Goal: Information Seeking & Learning: Learn about a topic

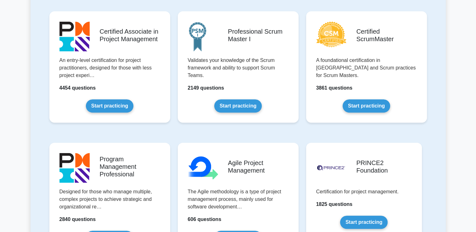
scroll to position [267, 0]
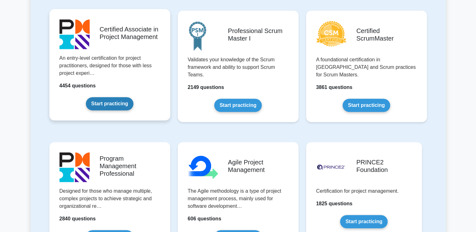
click at [115, 107] on link "Start practicing" at bounding box center [109, 103] width 47 height 13
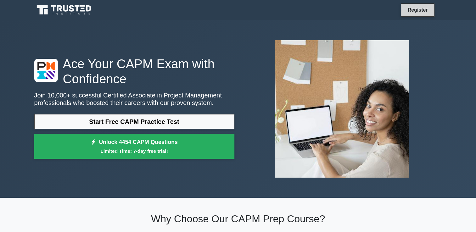
click at [416, 14] on link "Register" at bounding box center [417, 10] width 28 height 8
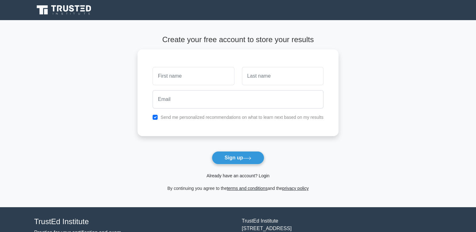
click at [220, 178] on link "Already have an account? Login" at bounding box center [237, 175] width 63 height 5
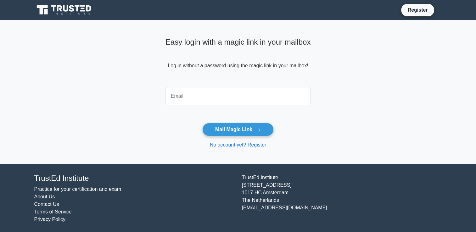
click at [284, 94] on input "email" at bounding box center [237, 96] width 145 height 18
type input "[EMAIL_ADDRESS][DOMAIN_NAME]"
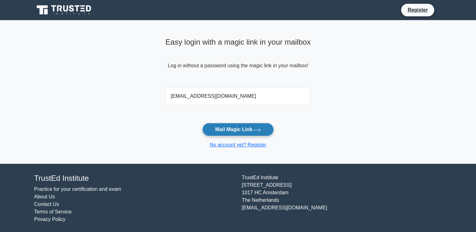
click at [220, 125] on button "Mail Magic Link" at bounding box center [237, 129] width 71 height 13
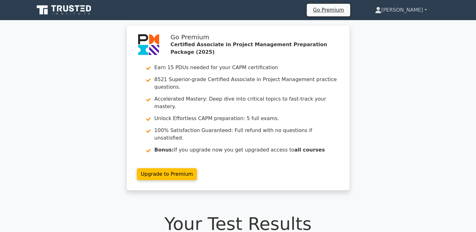
click at [422, 6] on link "[PERSON_NAME]" at bounding box center [401, 10] width 82 height 13
click at [410, 20] on link "Profile" at bounding box center [385, 25] width 50 height 10
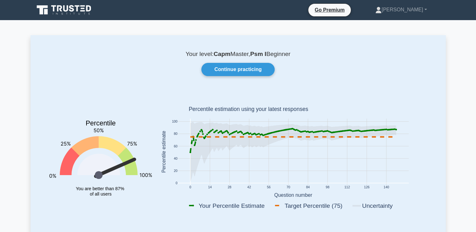
click at [86, 13] on icon at bounding box center [64, 10] width 60 height 12
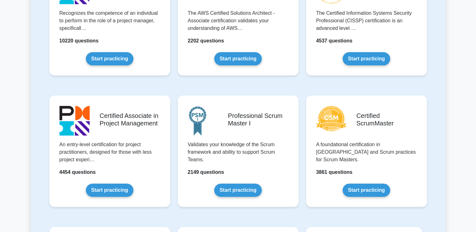
scroll to position [183, 0]
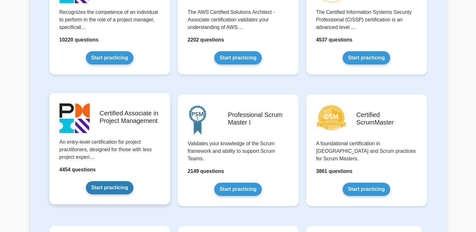
click at [117, 189] on link "Start practicing" at bounding box center [109, 187] width 47 height 13
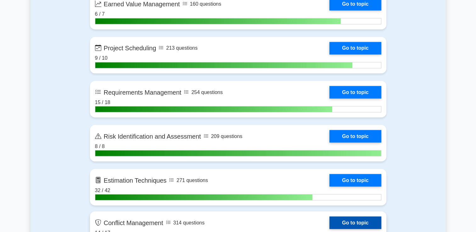
scroll to position [1126, 0]
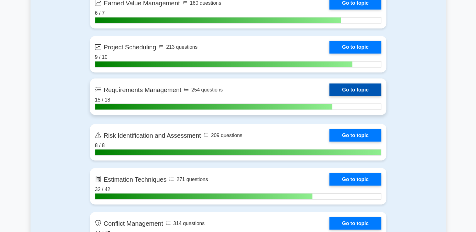
click at [348, 85] on link "Go to topic" at bounding box center [355, 89] width 52 height 13
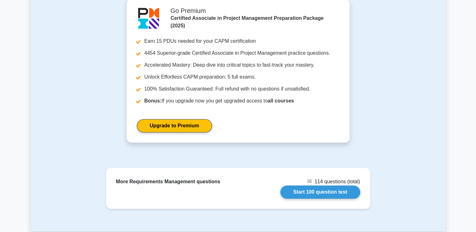
scroll to position [694, 0]
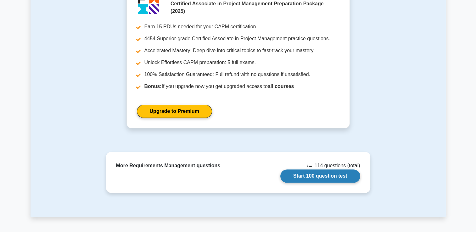
click at [334, 169] on link "Start 100 question test" at bounding box center [320, 175] width 80 height 13
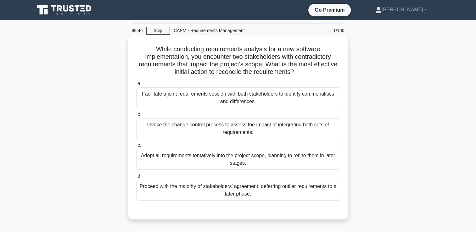
click at [292, 96] on div "Facilitate a joint requirements session with both stakeholders to identify comm…" at bounding box center [238, 97] width 204 height 21
click at [136, 86] on input "a. Facilitate a joint requirements session with both stakeholders to identify c…" at bounding box center [136, 84] width 0 height 4
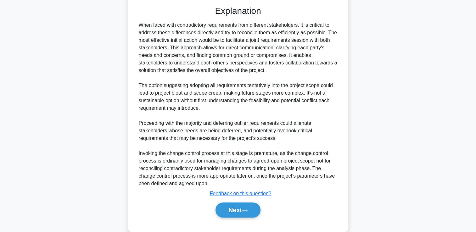
scroll to position [205, 0]
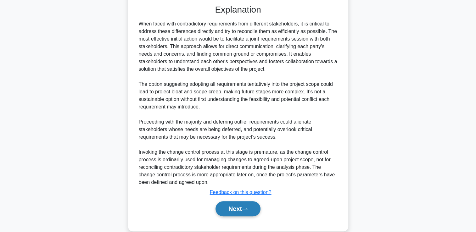
click at [249, 212] on button "Next" at bounding box center [237, 208] width 45 height 15
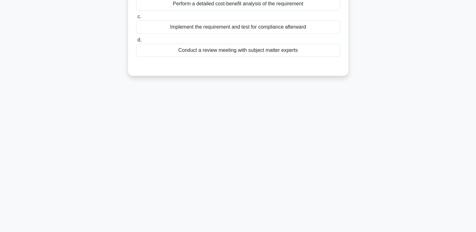
scroll to position [0, 0]
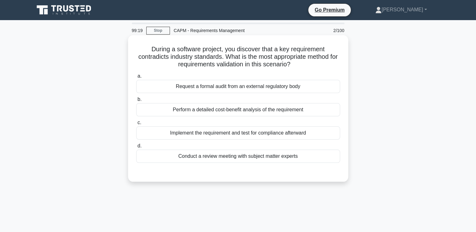
click at [251, 159] on div "Conduct a review meeting with subject matter experts" at bounding box center [238, 156] width 204 height 13
click at [136, 148] on input "d. Conduct a review meeting with subject matter experts" at bounding box center [136, 146] width 0 height 4
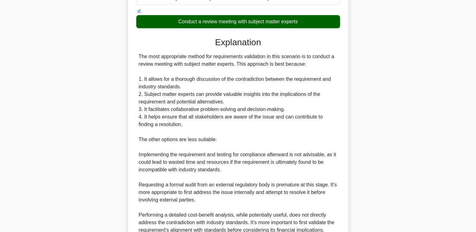
scroll to position [223, 0]
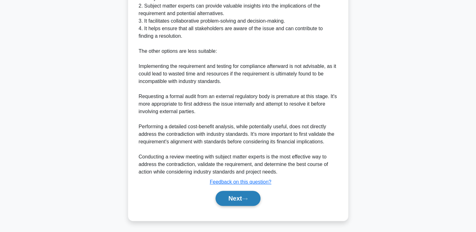
click at [228, 196] on button "Next" at bounding box center [237, 198] width 45 height 15
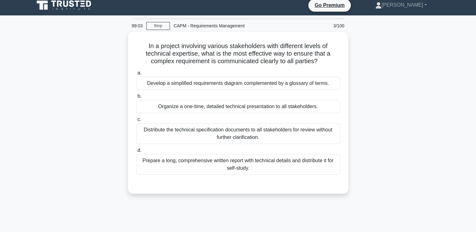
scroll to position [4, 0]
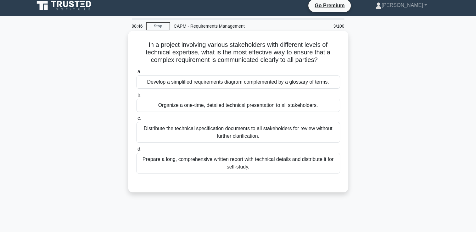
click at [212, 87] on div "Develop a simplified requirements diagram complemented by a glossary of terms." at bounding box center [238, 81] width 204 height 13
click at [136, 74] on input "a. Develop a simplified requirements diagram complemented by a glossary of term…" at bounding box center [136, 72] width 0 height 4
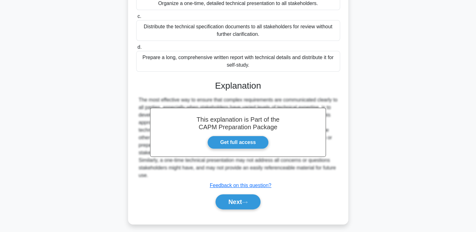
scroll to position [107, 0]
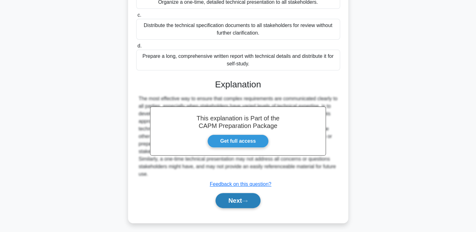
click at [232, 196] on button "Next" at bounding box center [237, 200] width 45 height 15
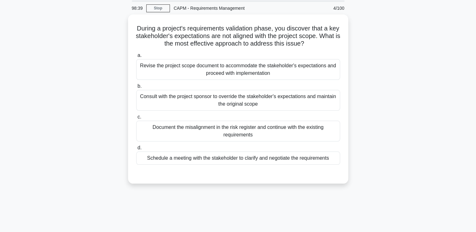
scroll to position [0, 0]
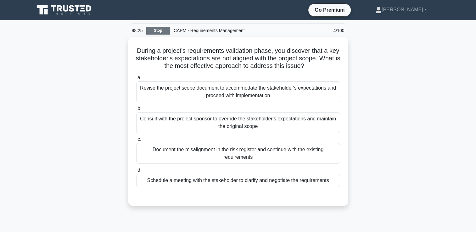
click at [154, 28] on link "Stop" at bounding box center [158, 31] width 24 height 8
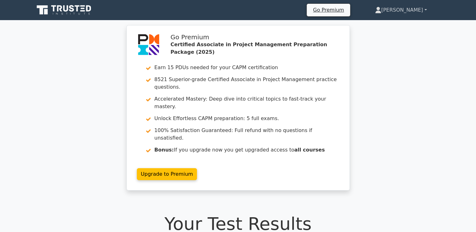
click at [416, 13] on link "[PERSON_NAME]" at bounding box center [401, 10] width 82 height 13
click at [410, 20] on link "Profile" at bounding box center [385, 25] width 50 height 10
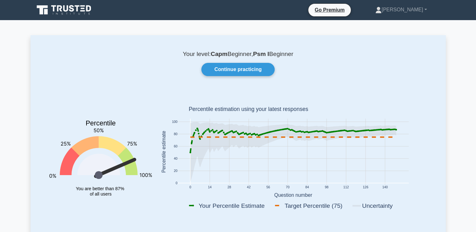
click at [413, 9] on link "[PERSON_NAME]" at bounding box center [401, 9] width 82 height 13
click at [410, 22] on link "Profile" at bounding box center [385, 24] width 50 height 10
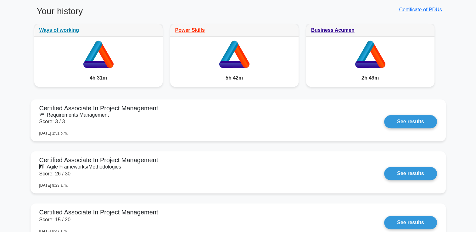
scroll to position [493, 0]
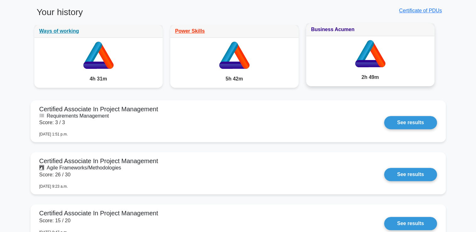
click at [338, 30] on link "Business Acumen" at bounding box center [332, 29] width 43 height 5
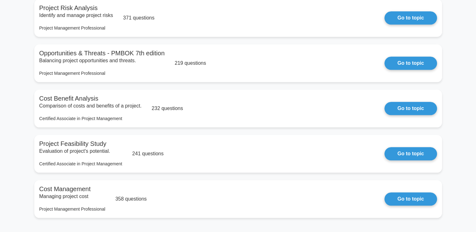
scroll to position [626, 0]
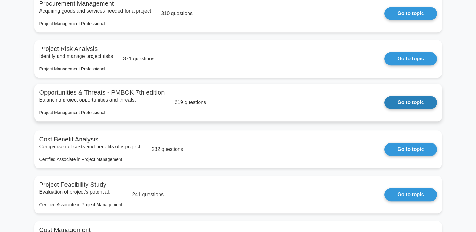
click at [399, 106] on link "Go to topic" at bounding box center [410, 102] width 52 height 13
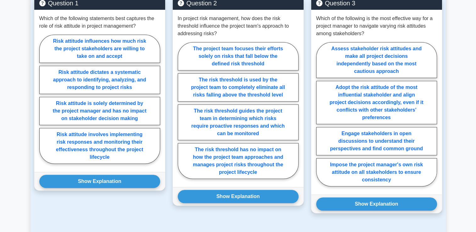
scroll to position [460, 0]
